Goal: Task Accomplishment & Management: Use online tool/utility

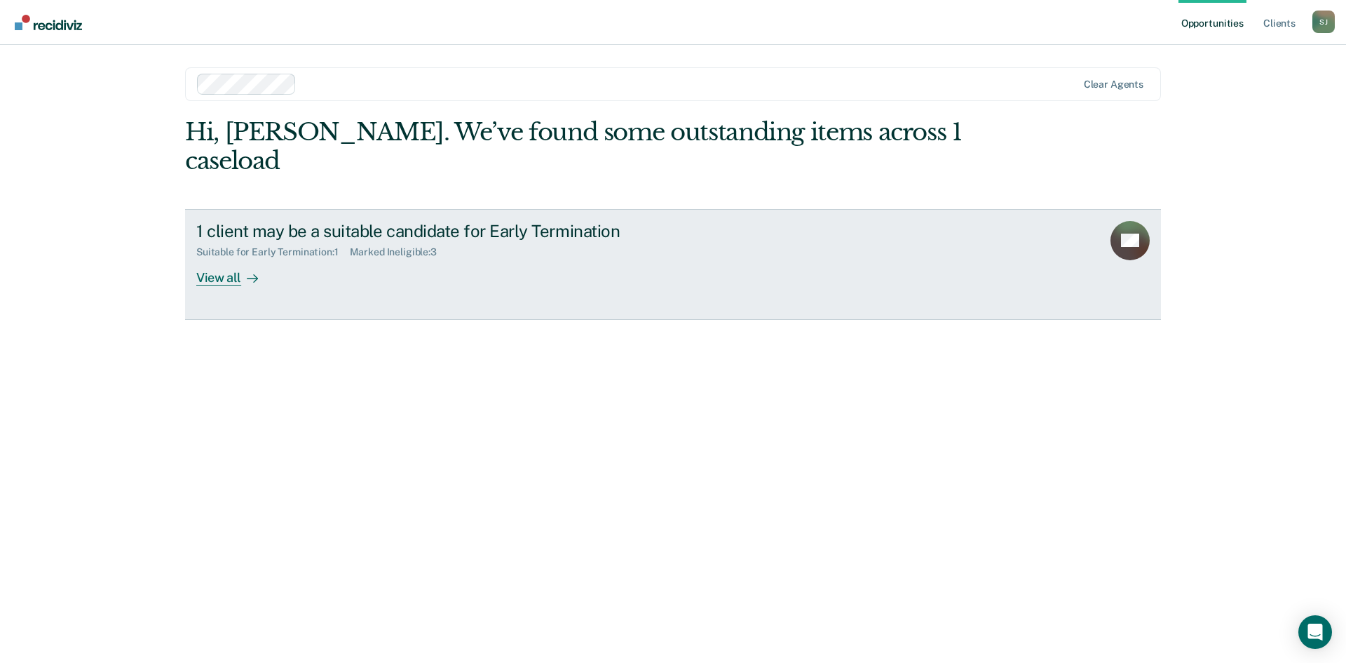
click at [395, 221] on div "1 client may be a suitable candidate for Early Termination" at bounding box center [442, 231] width 492 height 20
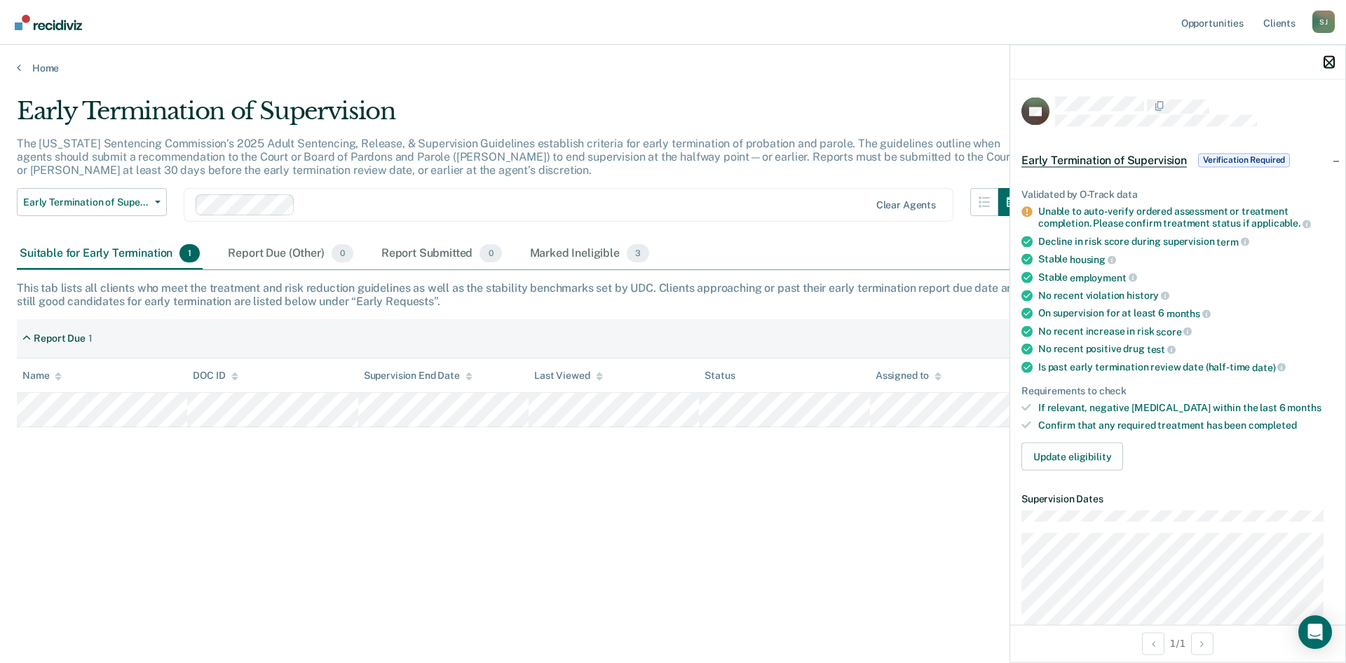
click at [1325, 61] on icon "button" at bounding box center [1330, 63] width 10 height 10
click at [1093, 450] on button "Update eligibility" at bounding box center [1073, 456] width 102 height 28
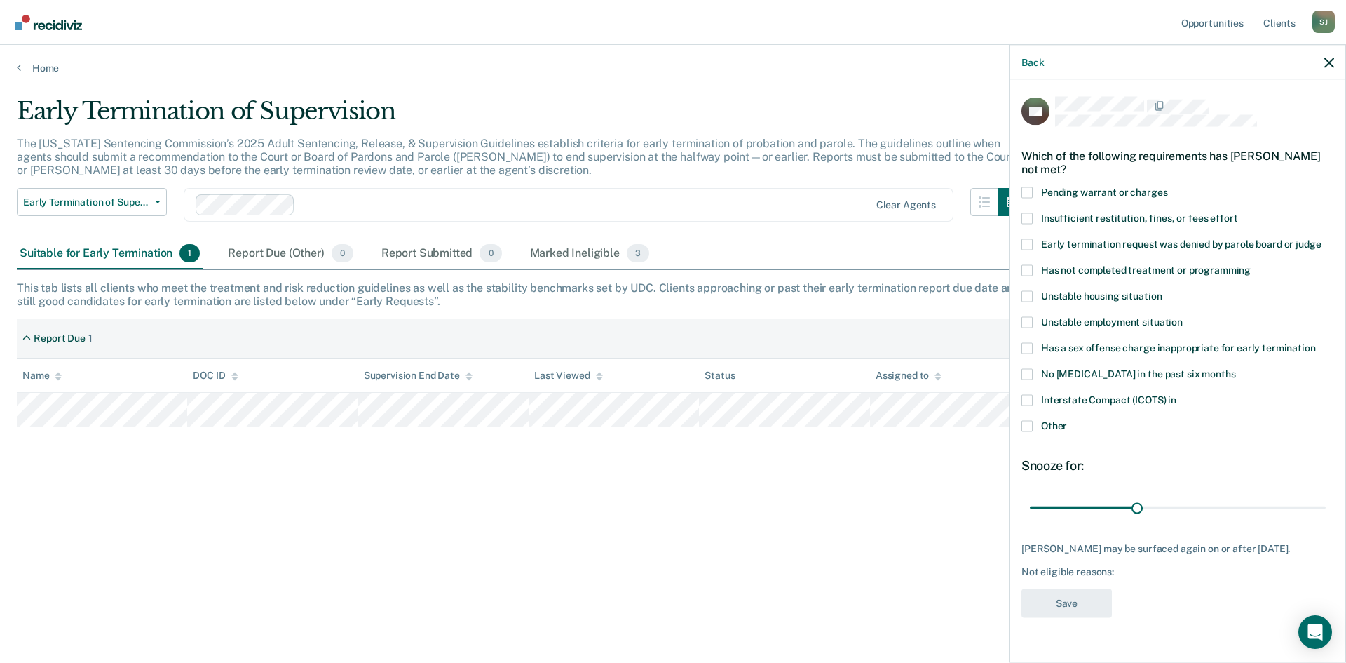
click at [1033, 271] on label "Has not completed treatment or programming" at bounding box center [1178, 271] width 313 height 15
click at [1251, 264] on input "Has not completed treatment or programming" at bounding box center [1251, 264] width 0 height 0
drag, startPoint x: 1136, startPoint y: 504, endPoint x: 1160, endPoint y: 510, distance: 24.5
type input "36"
click at [1160, 510] on input "range" at bounding box center [1178, 507] width 296 height 25
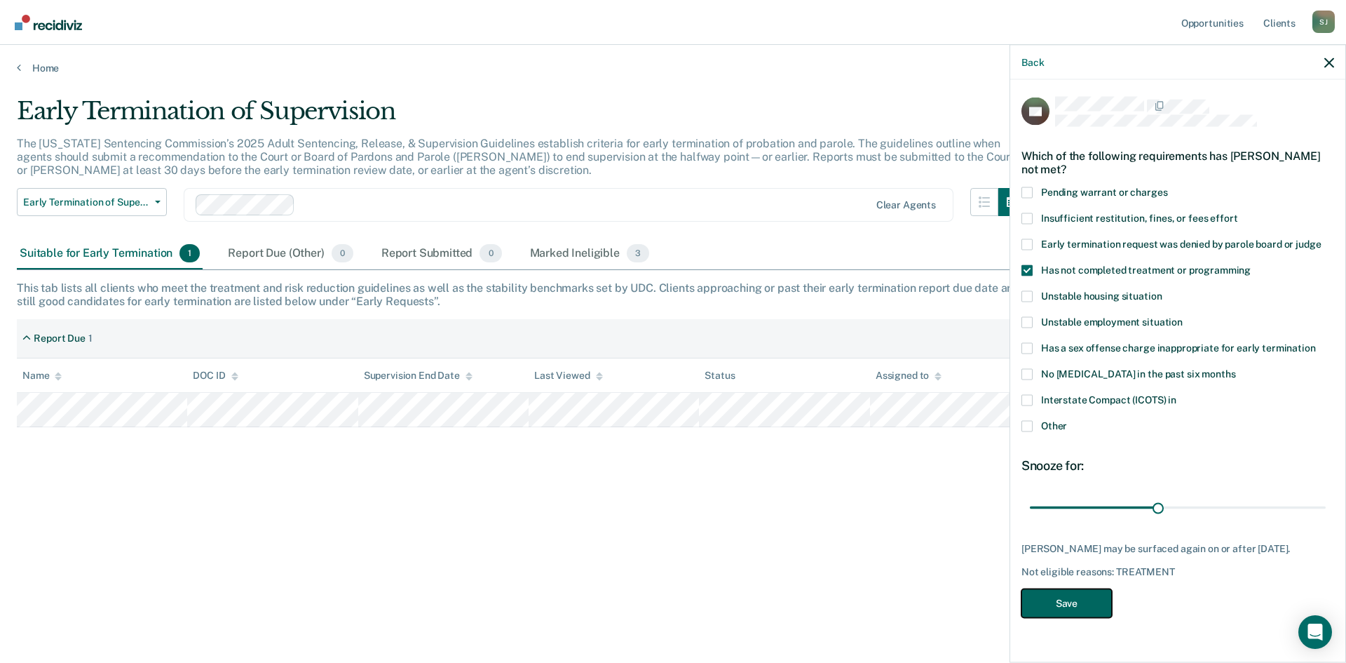
click at [1088, 602] on button "Save" at bounding box center [1067, 602] width 90 height 29
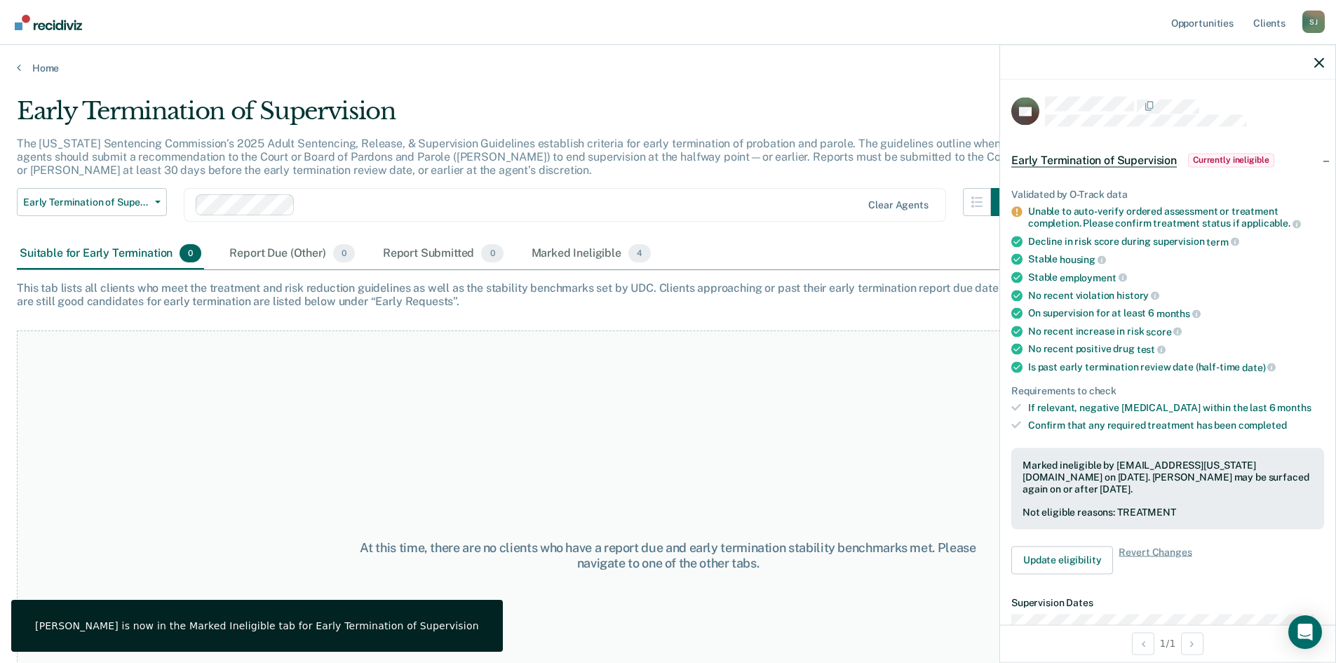
click at [1313, 67] on div at bounding box center [1167, 62] width 335 height 35
click at [1318, 60] on icon "button" at bounding box center [1319, 63] width 10 height 10
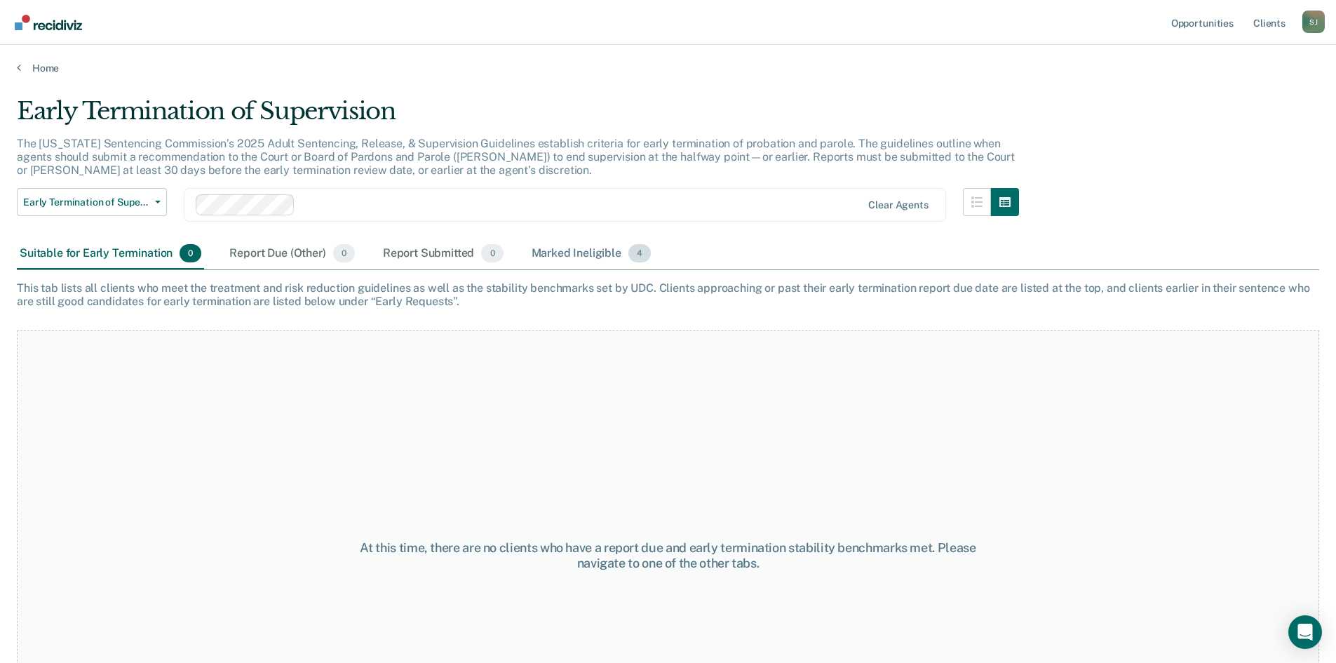
click at [576, 257] on div "Marked Ineligible 4" at bounding box center [592, 253] width 126 height 31
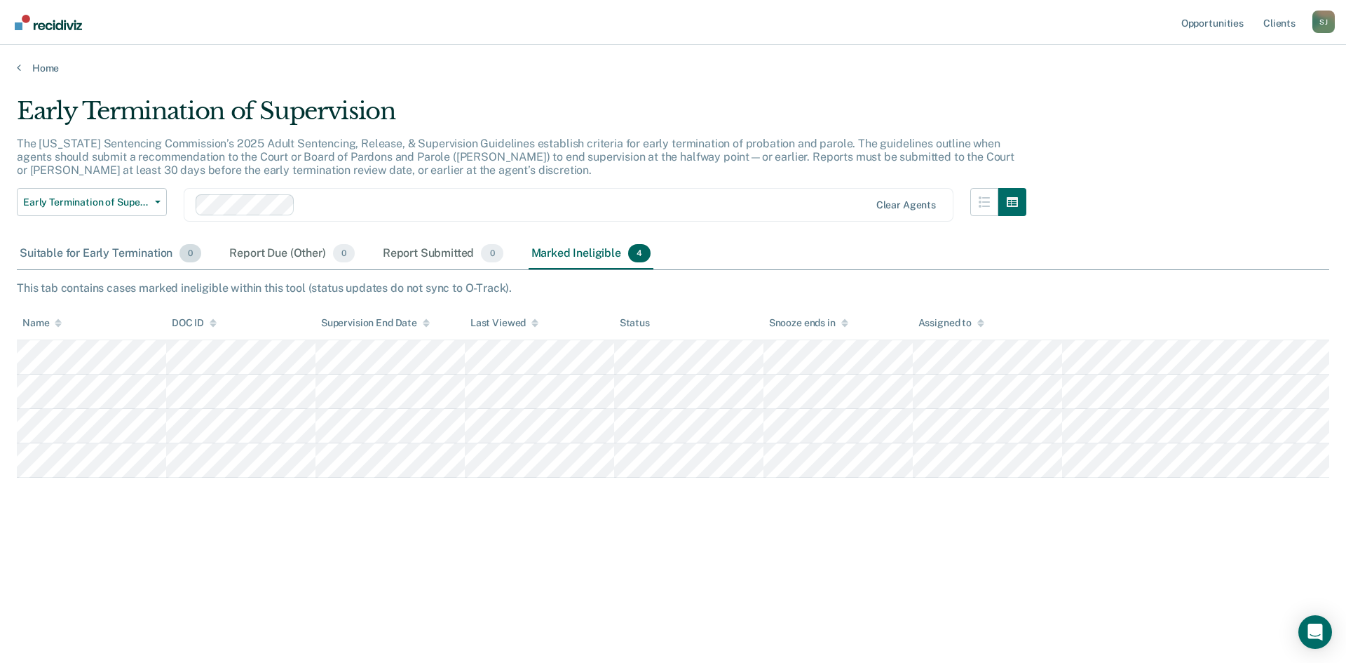
click at [101, 253] on div "Suitable for Early Termination 0" at bounding box center [110, 253] width 187 height 31
